Goal: Transaction & Acquisition: Purchase product/service

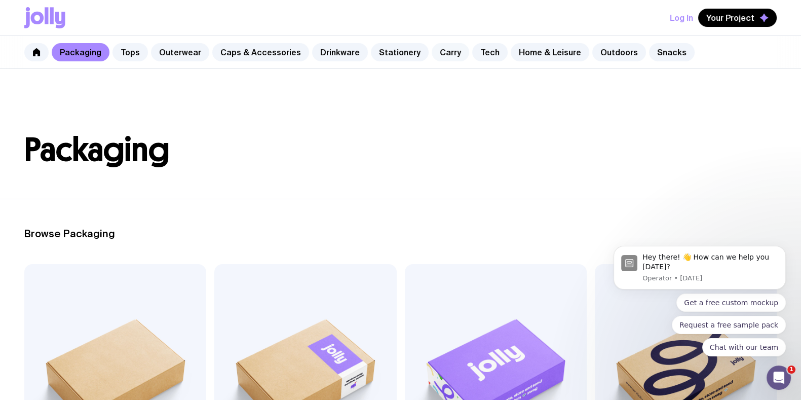
click at [432, 47] on link "Carry" at bounding box center [450, 52] width 37 height 18
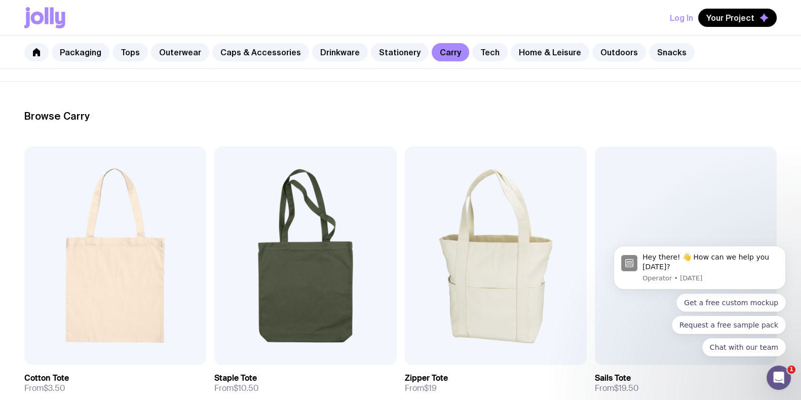
scroll to position [190, 0]
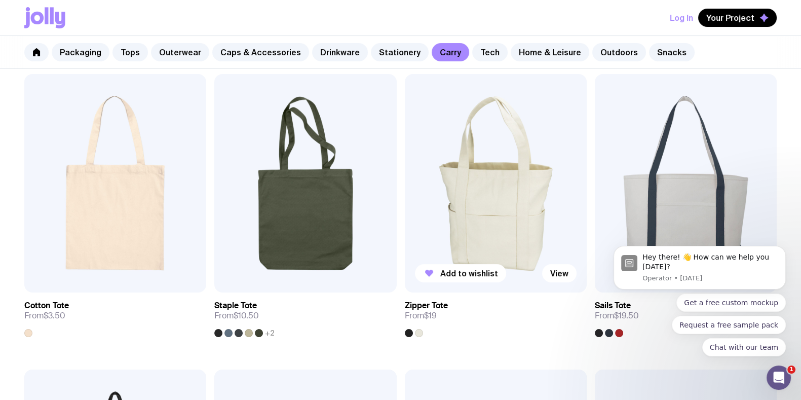
click at [457, 156] on img at bounding box center [496, 183] width 182 height 218
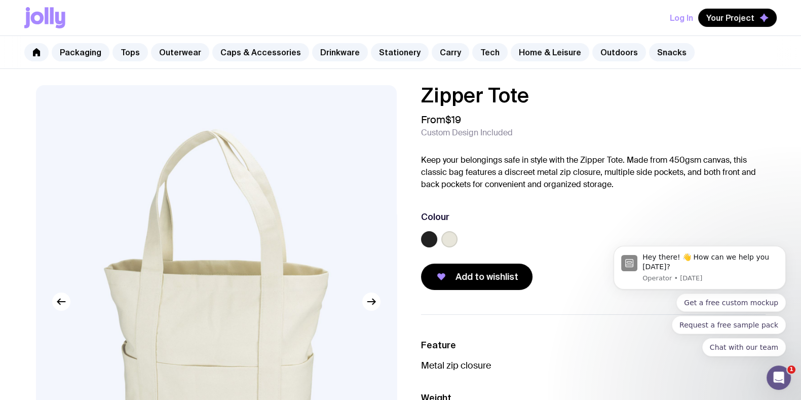
click at [561, 282] on div "Add to wishlist" at bounding box center [593, 276] width 344 height 26
